Goal: Information Seeking & Learning: Understand process/instructions

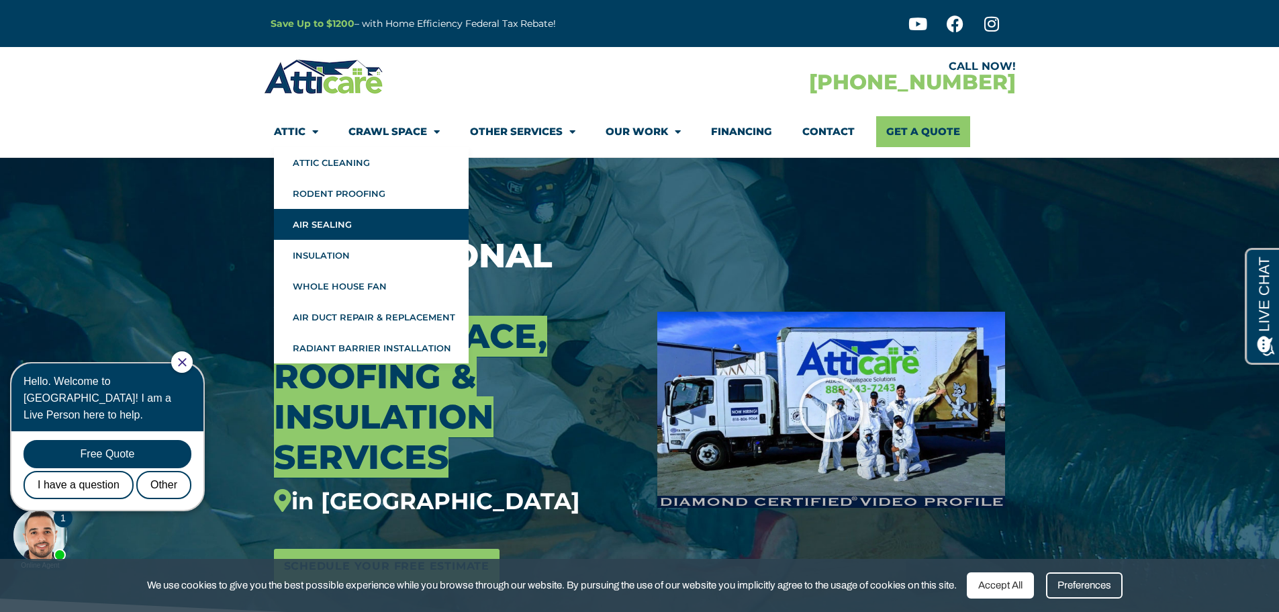
click at [371, 223] on link "Air Sealing" at bounding box center [371, 224] width 195 height 31
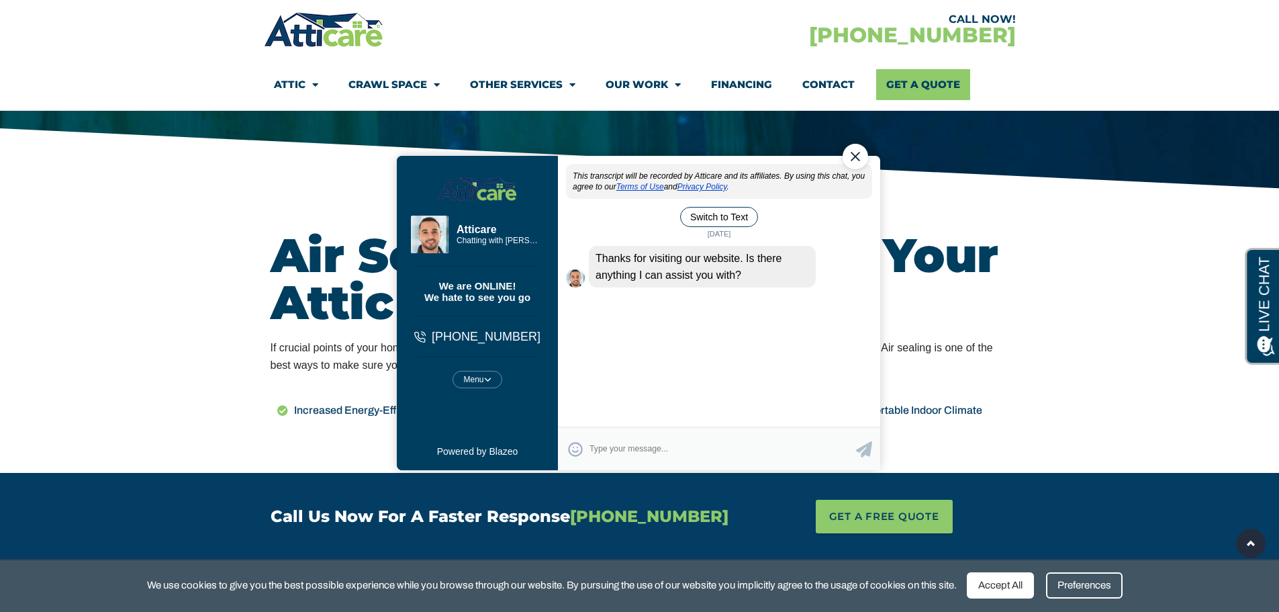
click at [857, 154] on div "Close Chat" at bounding box center [855, 156] width 26 height 26
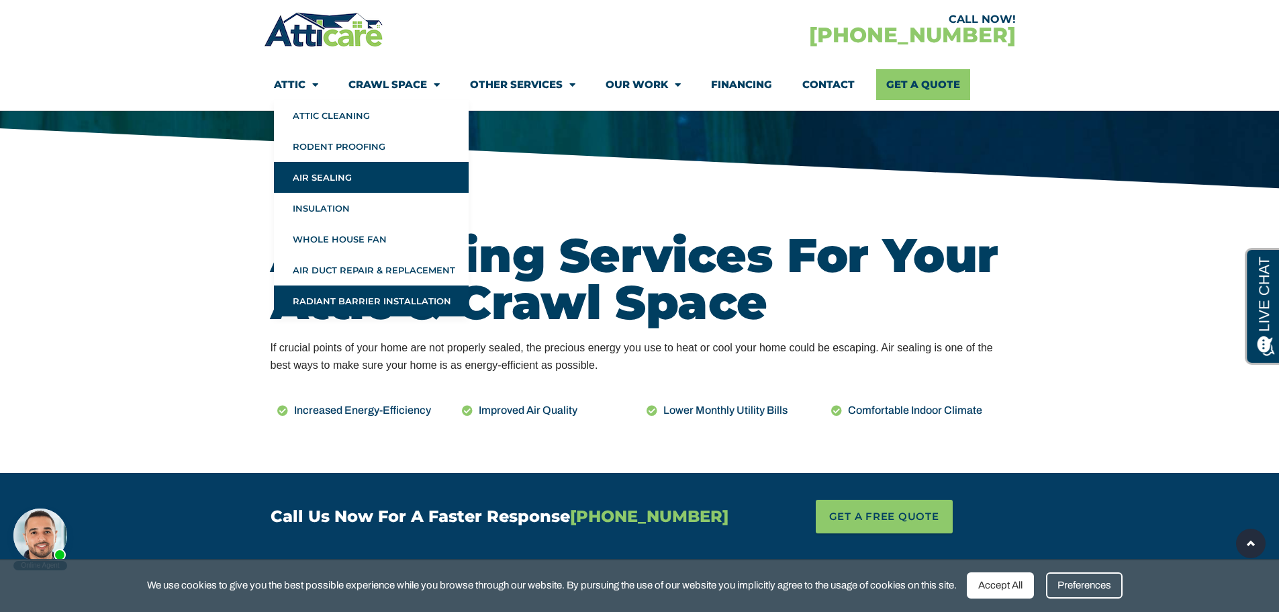
click at [391, 302] on link "Radiant Barrier Installation" at bounding box center [371, 300] width 195 height 31
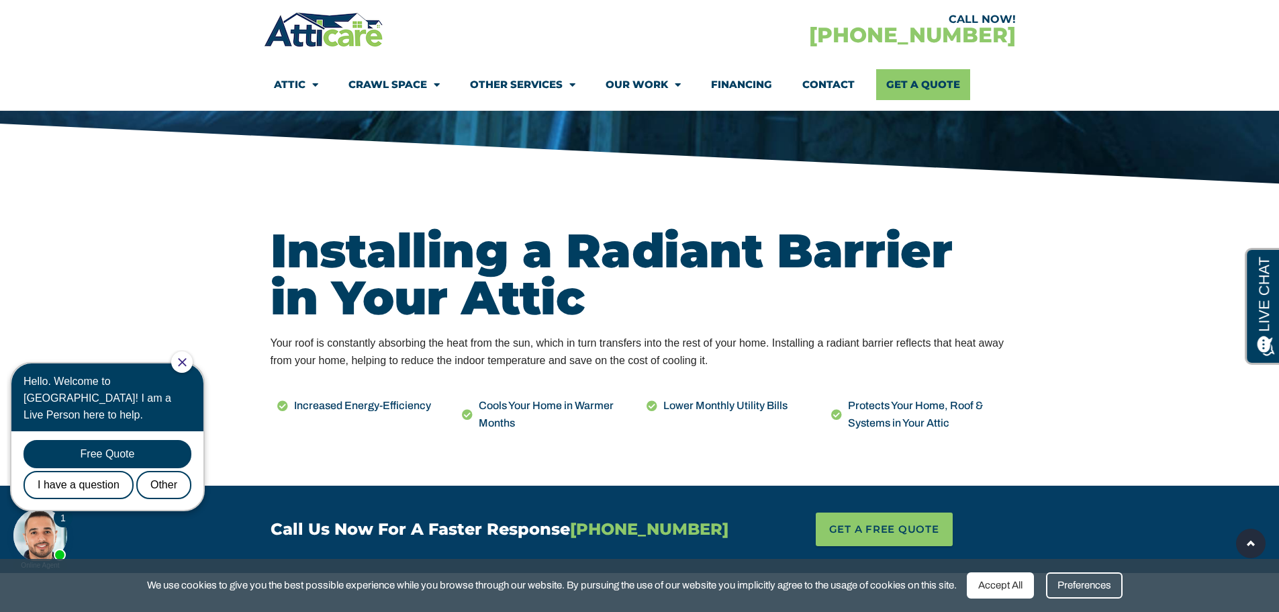
scroll to position [470, 0]
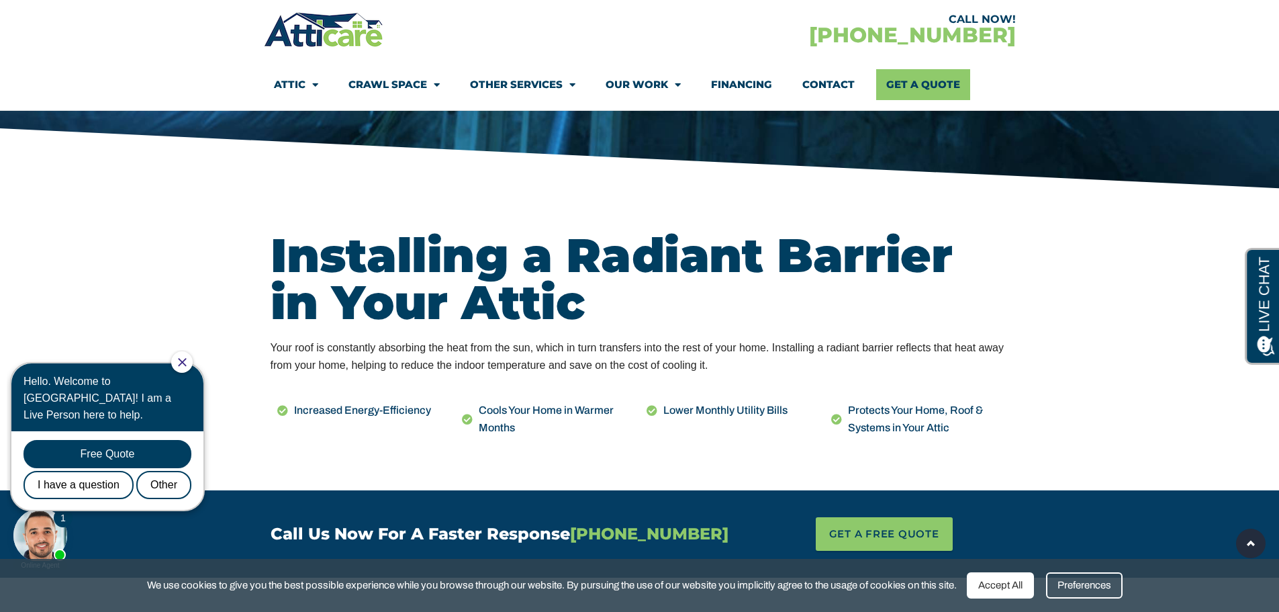
click at [734, 85] on link "Financing" at bounding box center [741, 84] width 61 height 31
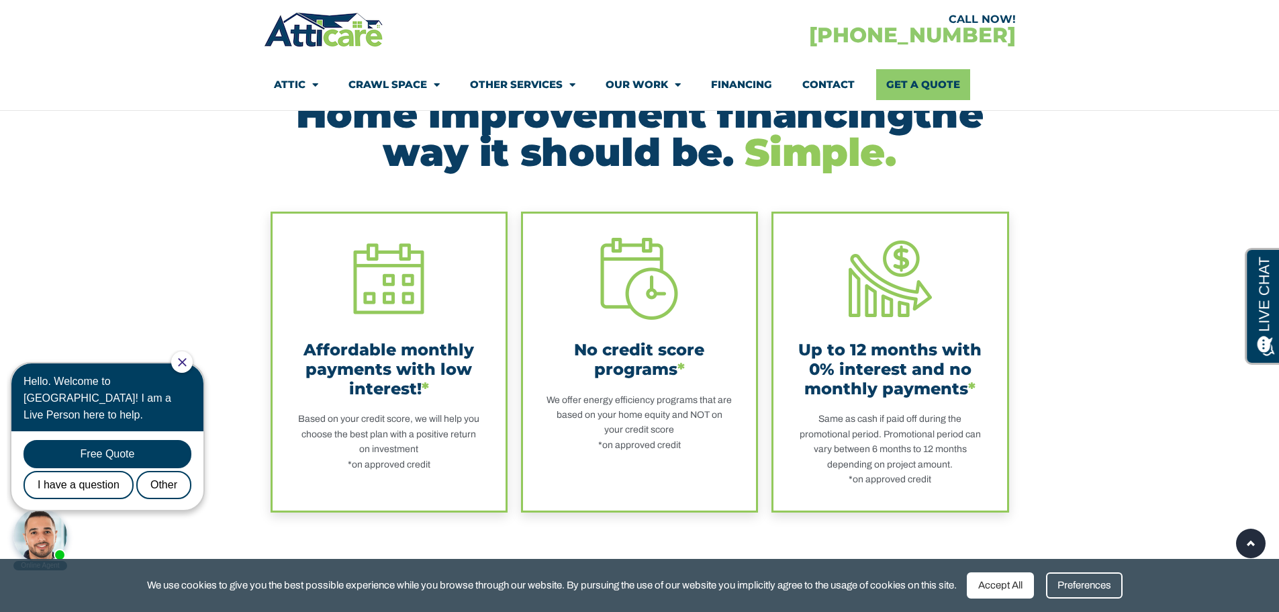
scroll to position [336, 0]
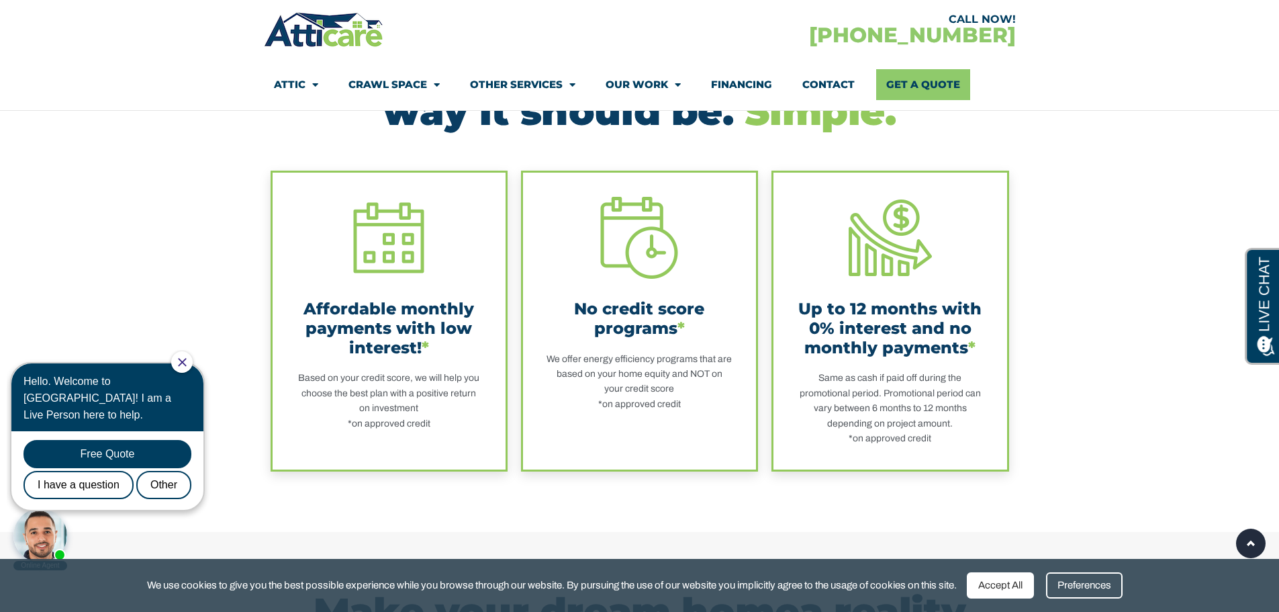
click at [633, 285] on div "No credit score programs * We offer energy efficiency programs that are based o…" at bounding box center [640, 304] width 186 height 216
click at [631, 412] on div "No credit score programs * We offer energy efficiency programs that are based o…" at bounding box center [639, 304] width 233 height 263
click at [937, 346] on div "Up to 12 months with 0% interest and no monthly payments *" at bounding box center [890, 328] width 186 height 58
click at [882, 245] on img at bounding box center [890, 237] width 83 height 83
click at [891, 252] on img at bounding box center [890, 237] width 83 height 83
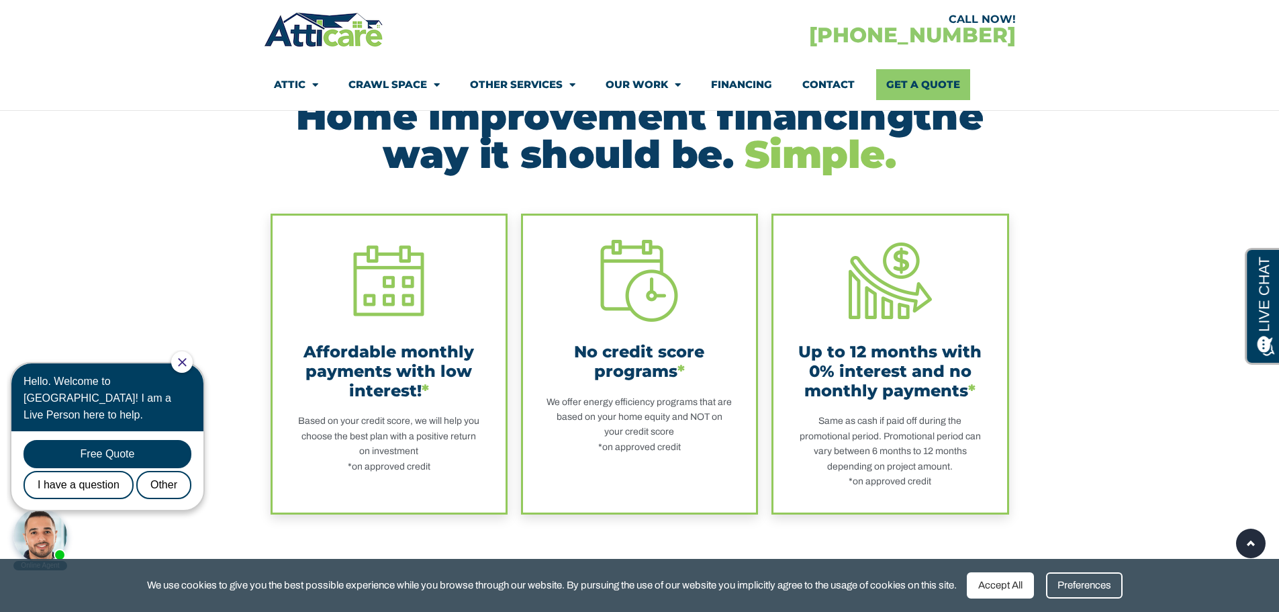
scroll to position [269, 0]
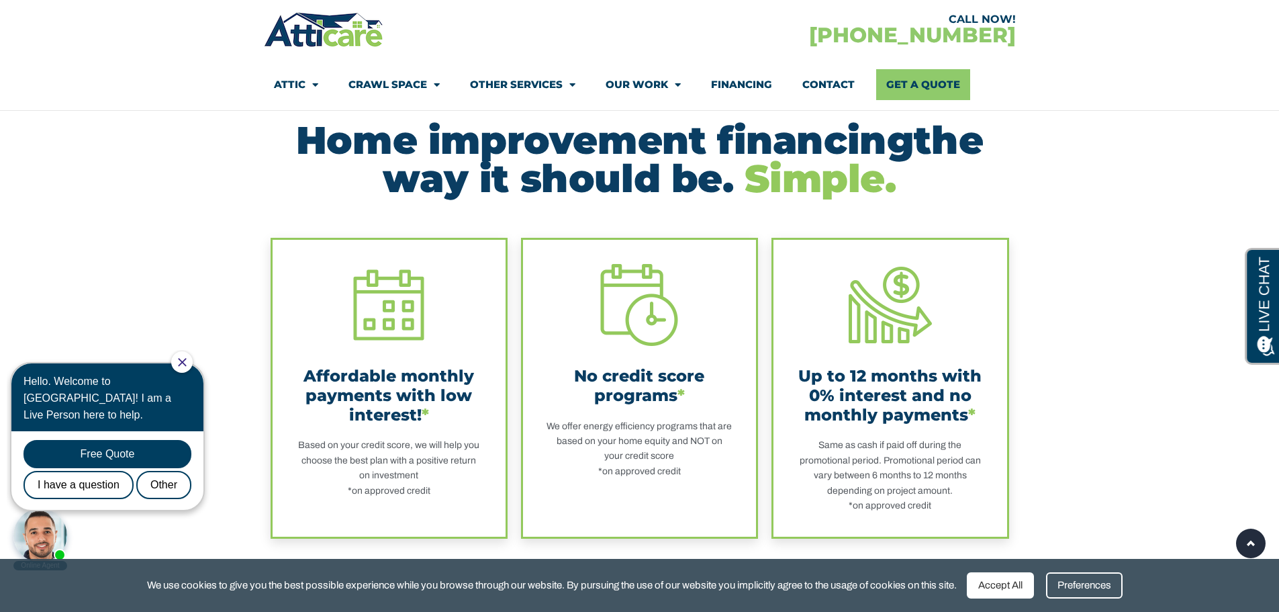
click at [877, 363] on div "Up to 12 months with 0% interest and no monthly payments * Same as cash if paid…" at bounding box center [890, 388] width 186 height 250
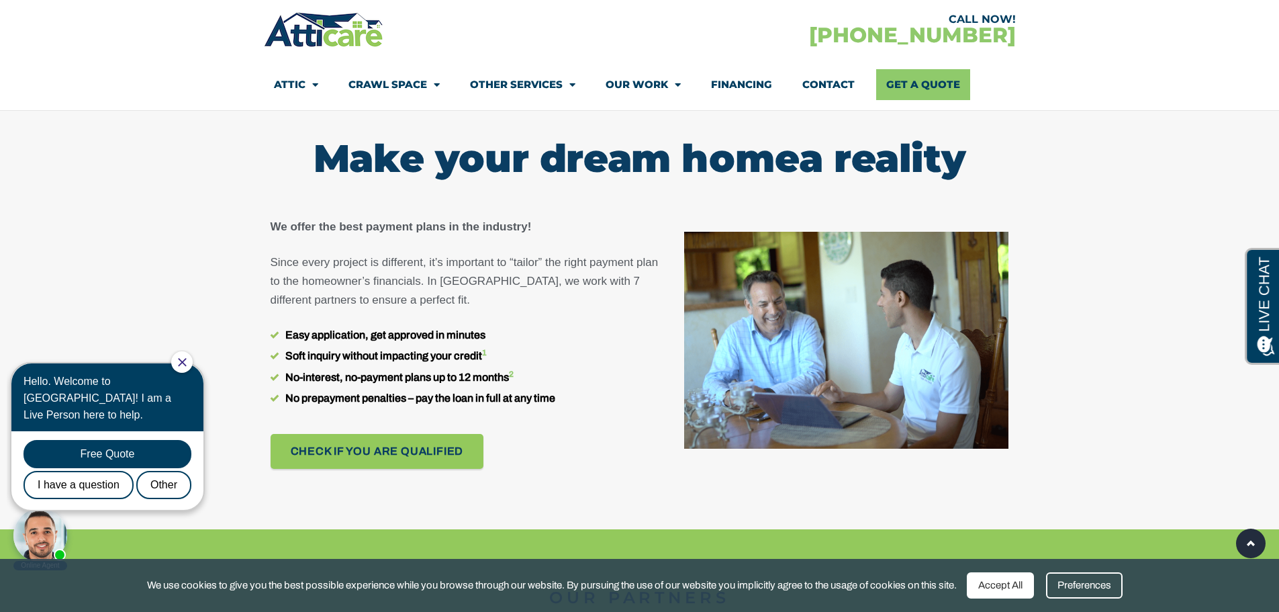
scroll to position [806, 0]
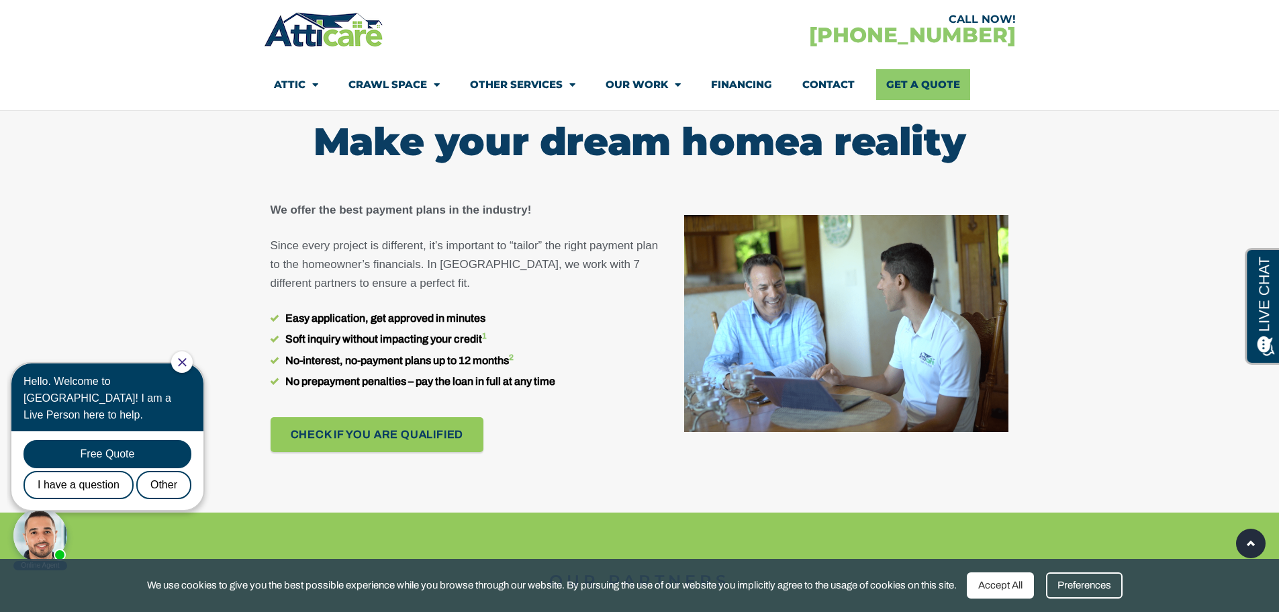
click at [1130, 238] on div at bounding box center [639, 353] width 1279 height 318
click at [1141, 191] on section "Make your dream home a reality" at bounding box center [639, 128] width 1279 height 132
